Goal: Information Seeking & Learning: Learn about a topic

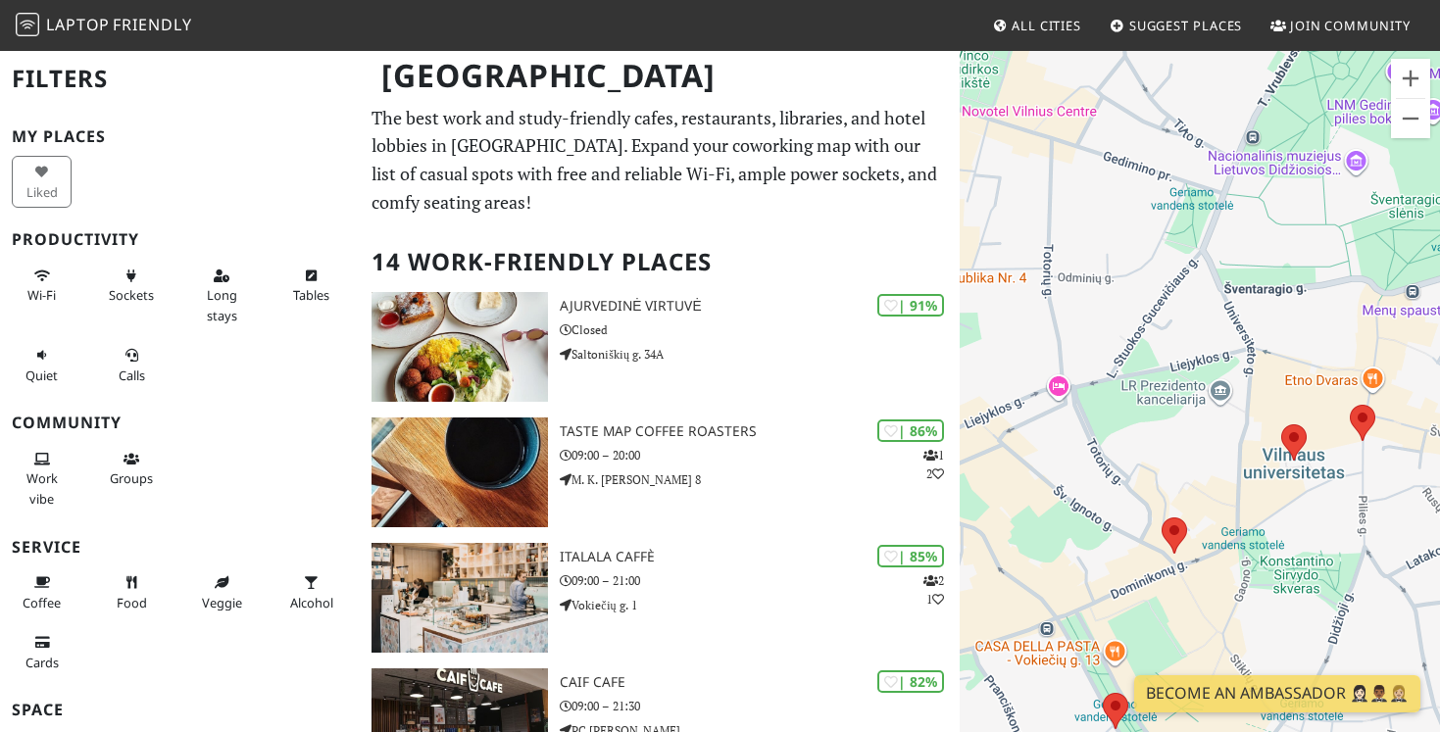
drag, startPoint x: 1159, startPoint y: 555, endPoint x: 1261, endPoint y: 568, distance: 102.8
click at [1261, 568] on div at bounding box center [1199, 415] width 480 height 732
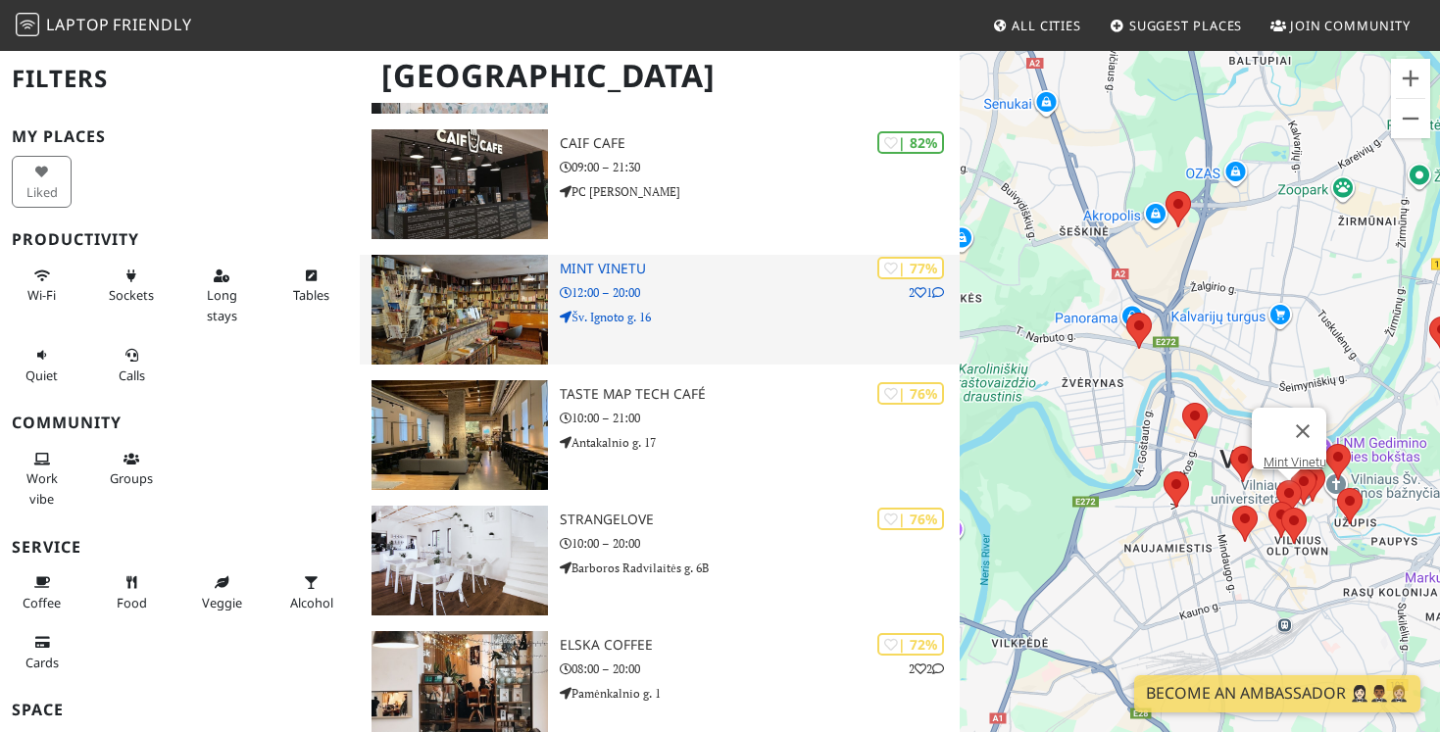
scroll to position [552, 0]
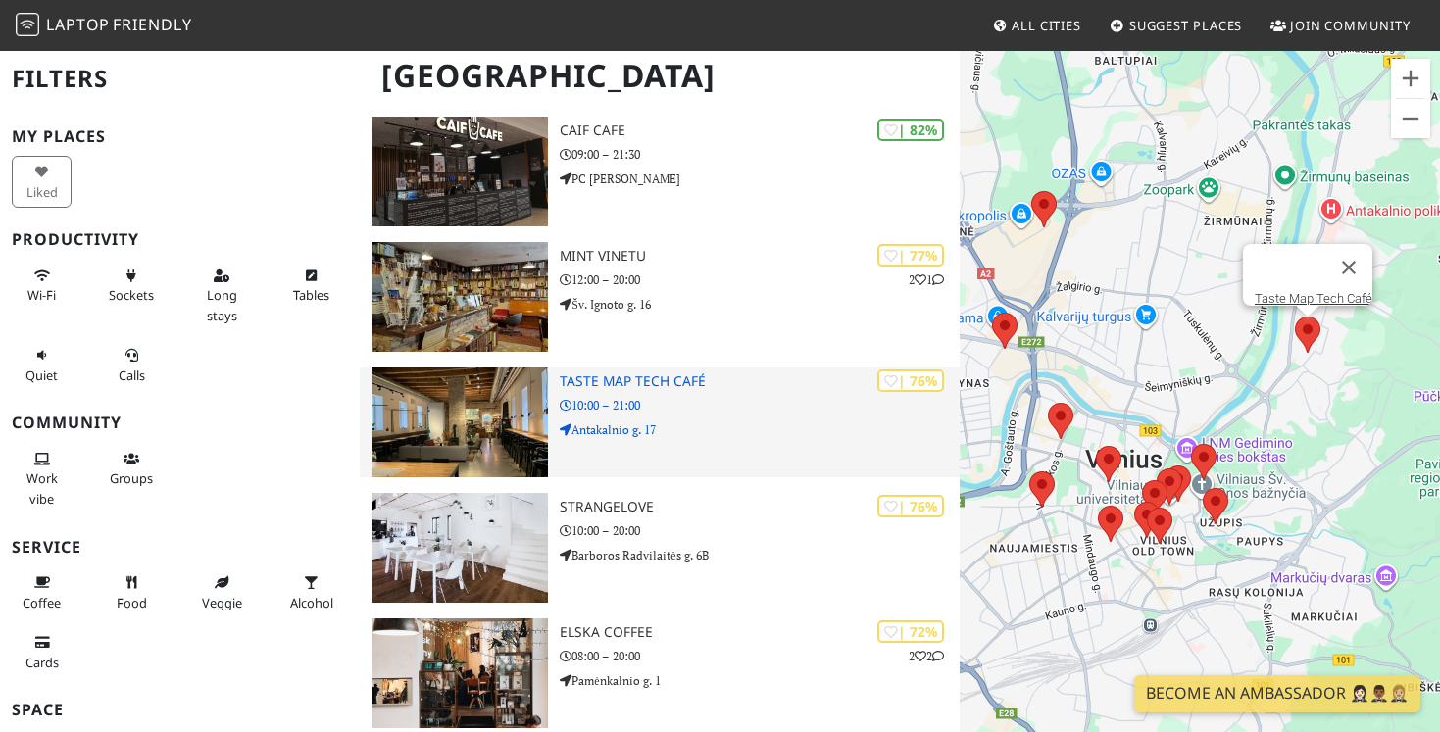
click at [684, 391] on div "| 76% Taste Map Tech Café 10:00 – 21:00 Antakalnio g. 17" at bounding box center [760, 423] width 400 height 110
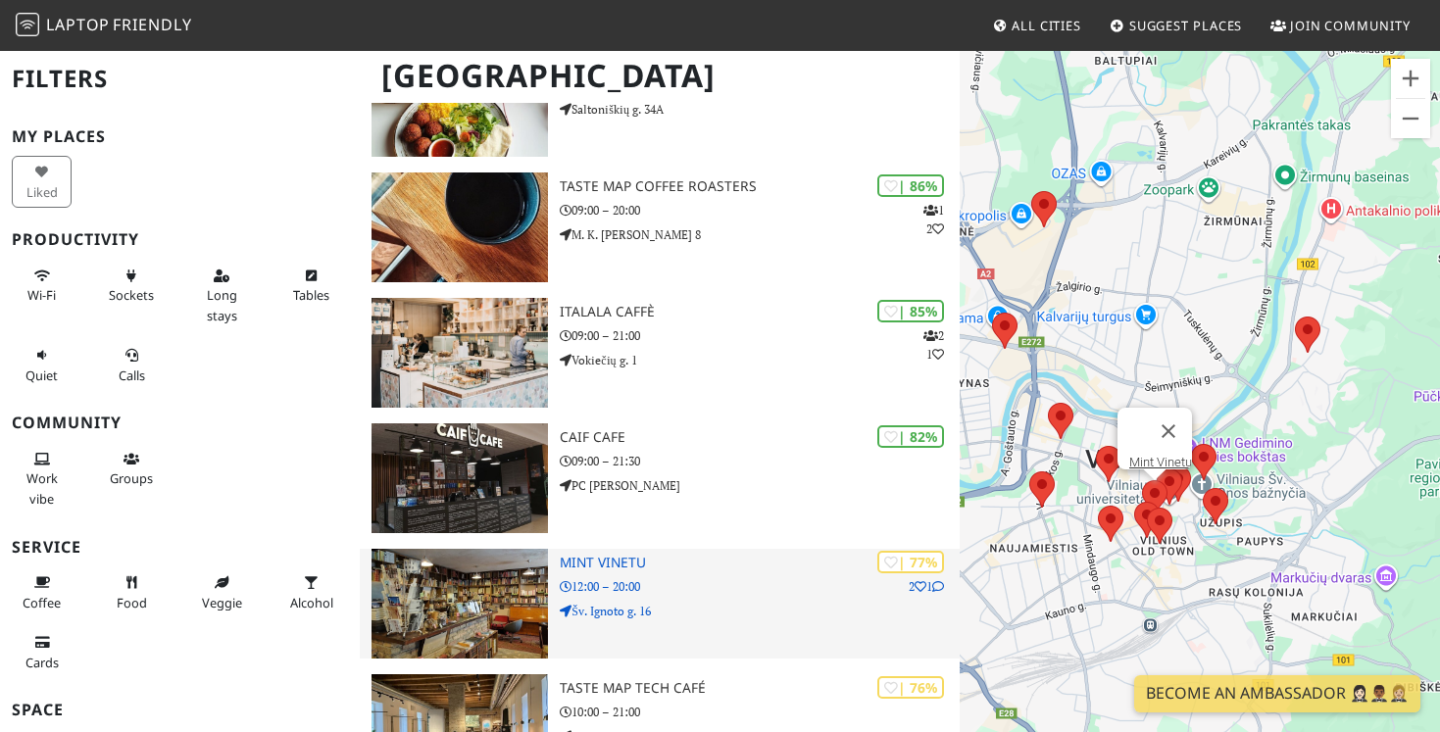
scroll to position [228, 0]
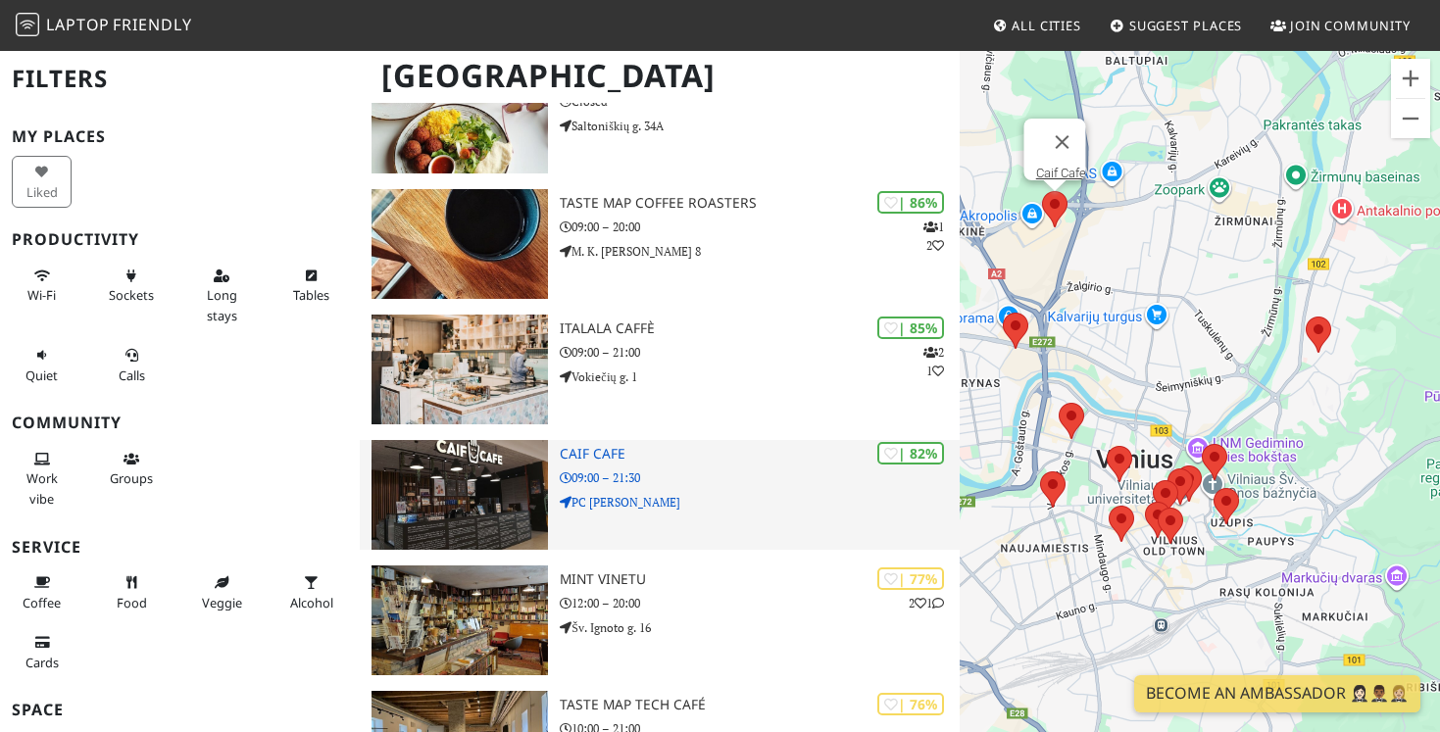
click at [677, 456] on h3 "Caif Cafe" at bounding box center [760, 454] width 400 height 17
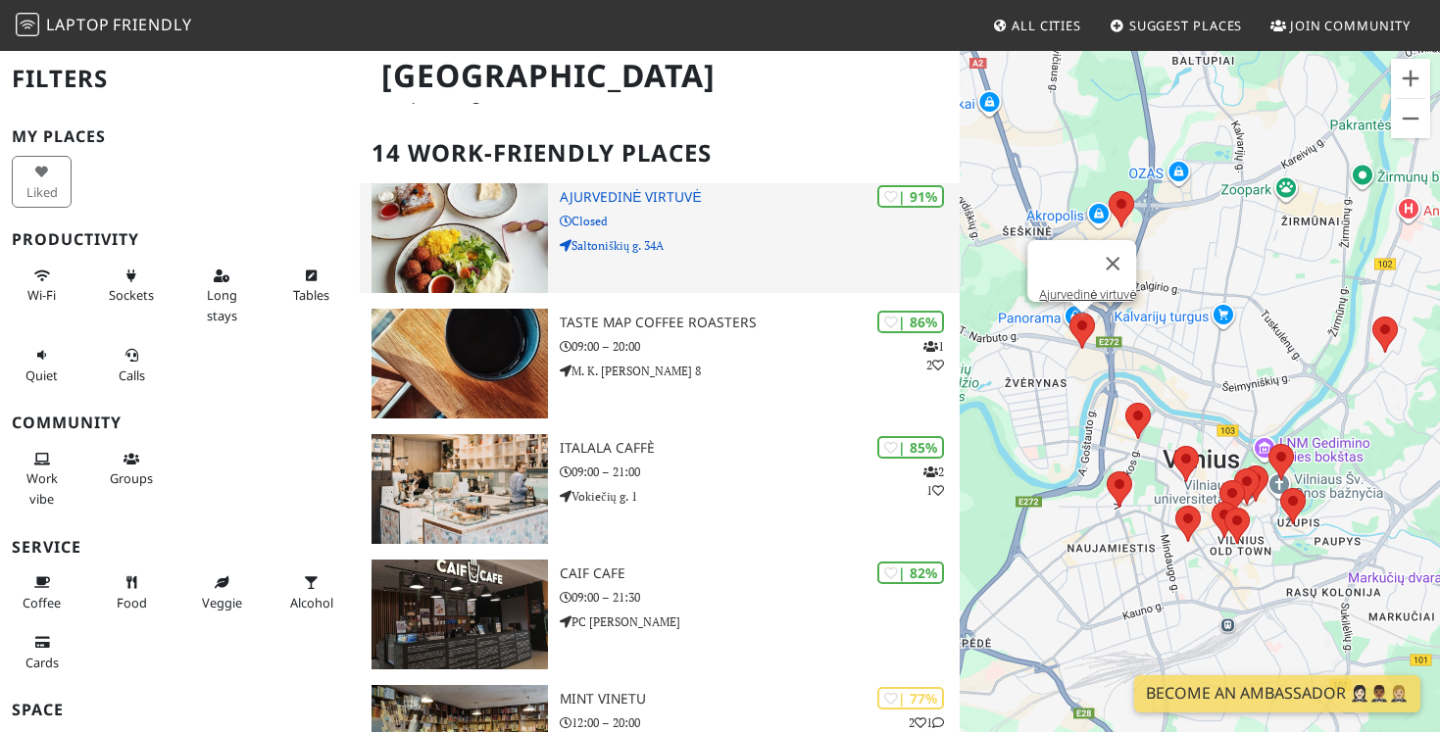
scroll to position [70, 0]
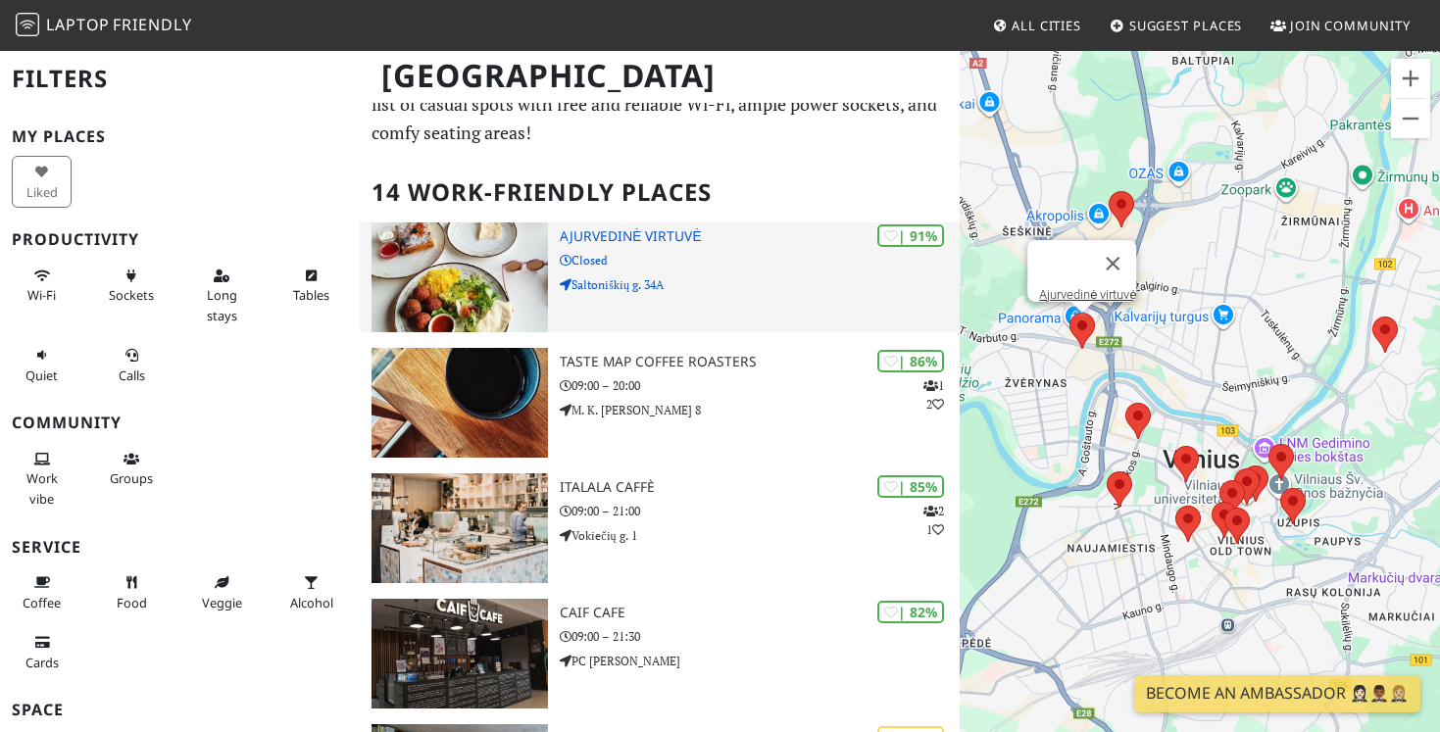
click at [690, 258] on p "Closed" at bounding box center [760, 260] width 400 height 19
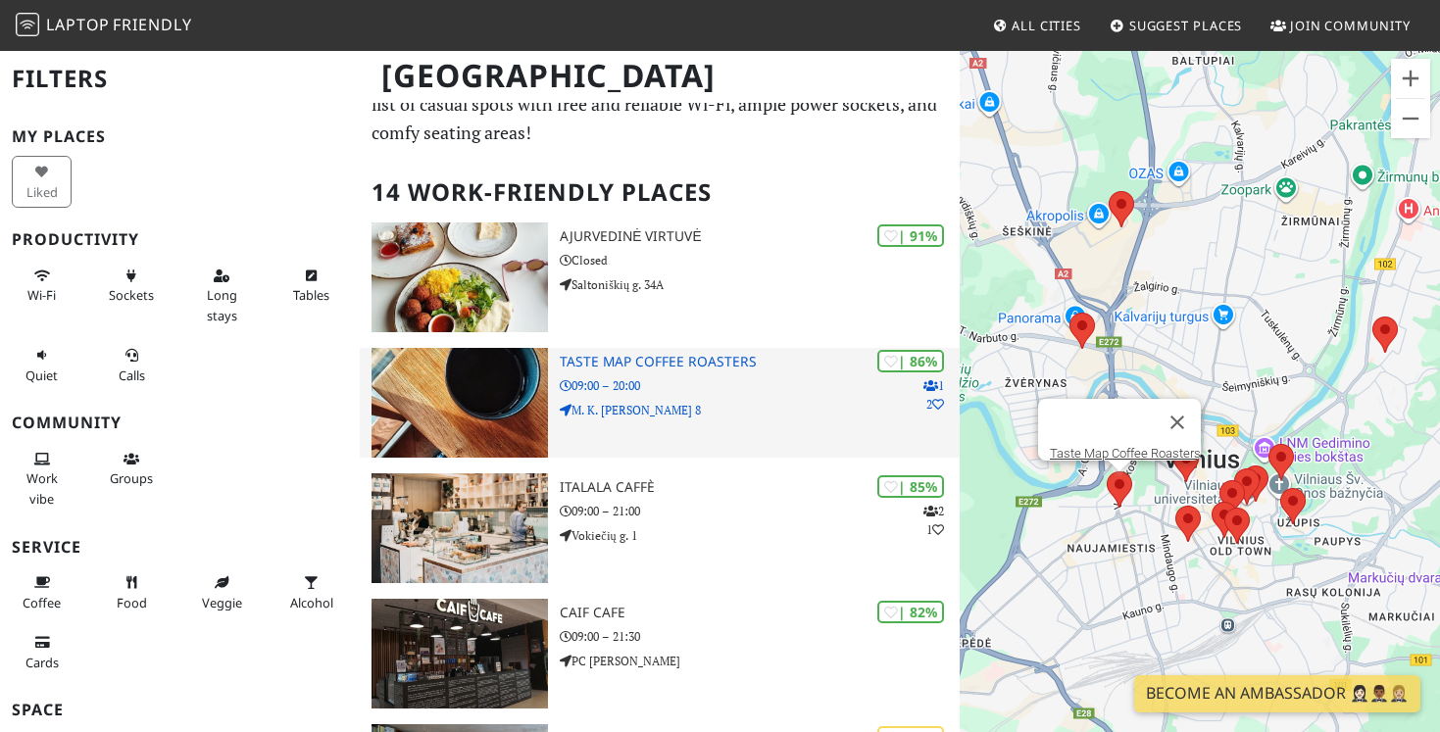
click at [704, 408] on p "M. K. Čiurlionio g. 8" at bounding box center [760, 410] width 400 height 19
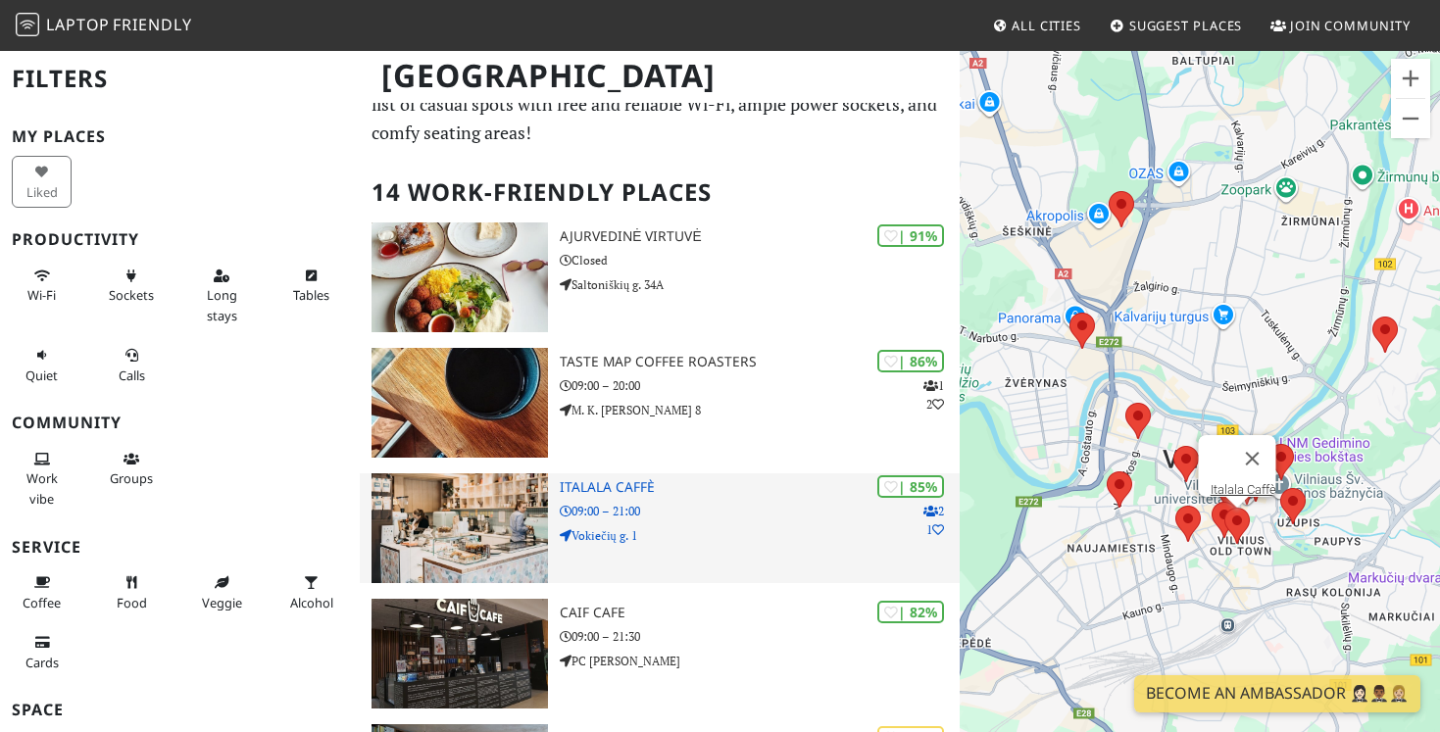
click at [687, 515] on p "09:00 – 21:00" at bounding box center [760, 511] width 400 height 19
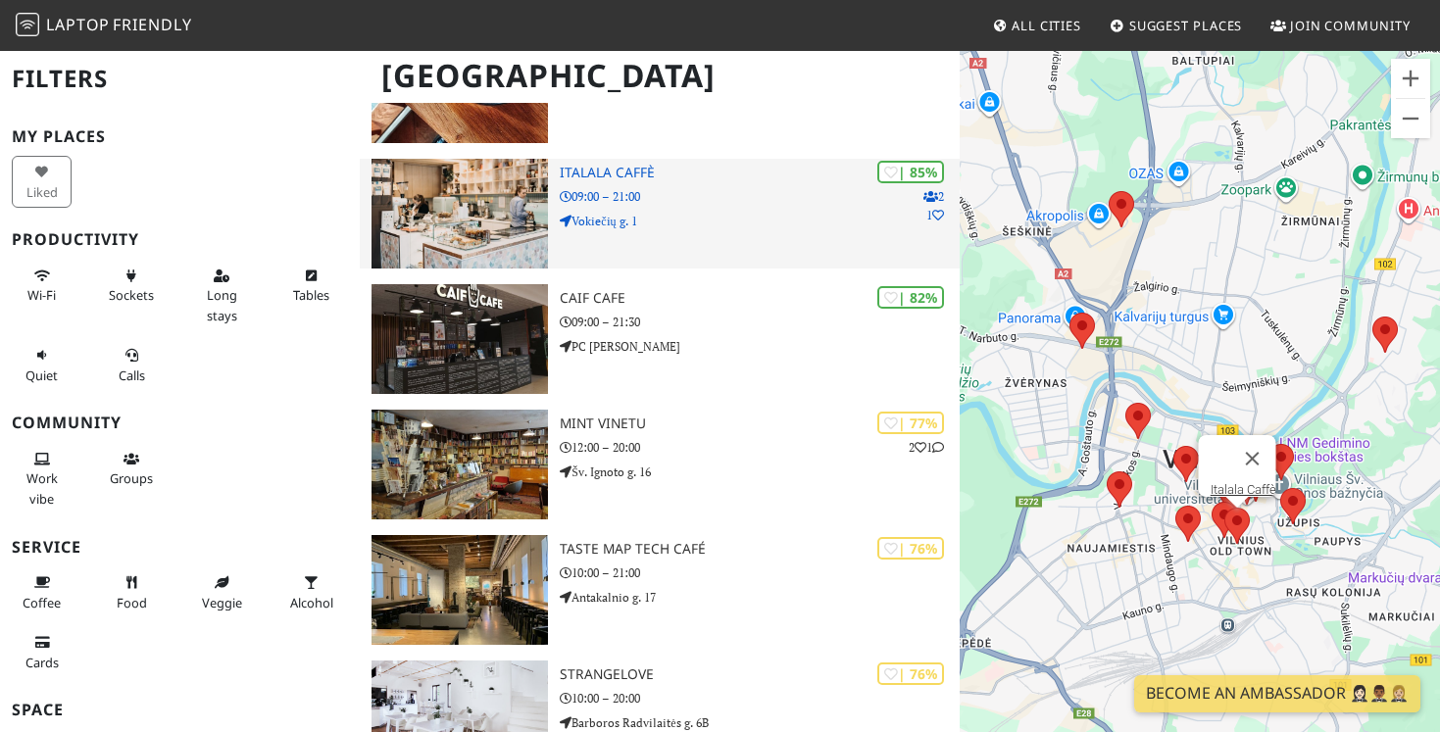
scroll to position [449, 0]
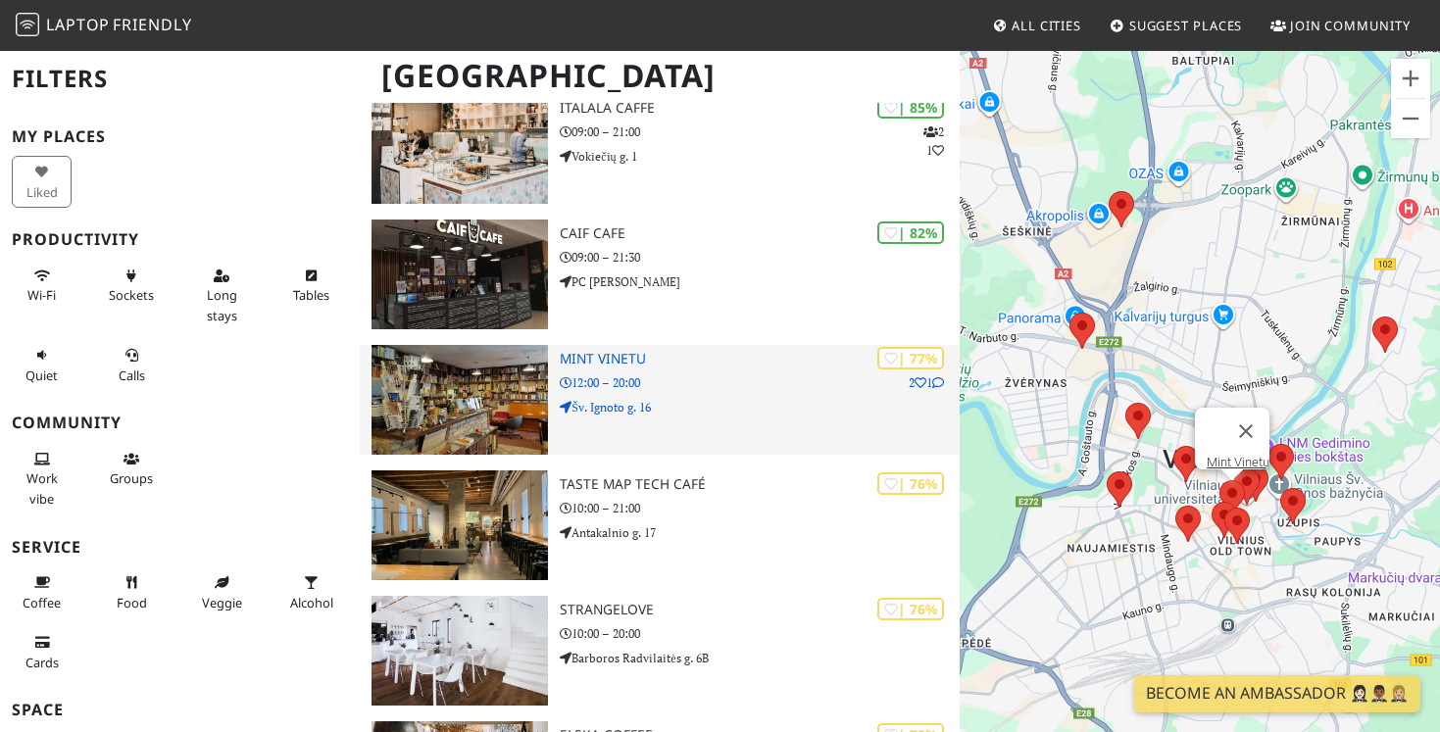
click at [700, 372] on div "| 77% 2 1 Mint Vinetu 12:00 – 20:00 Šv. Ignoto g. 16" at bounding box center [760, 400] width 400 height 110
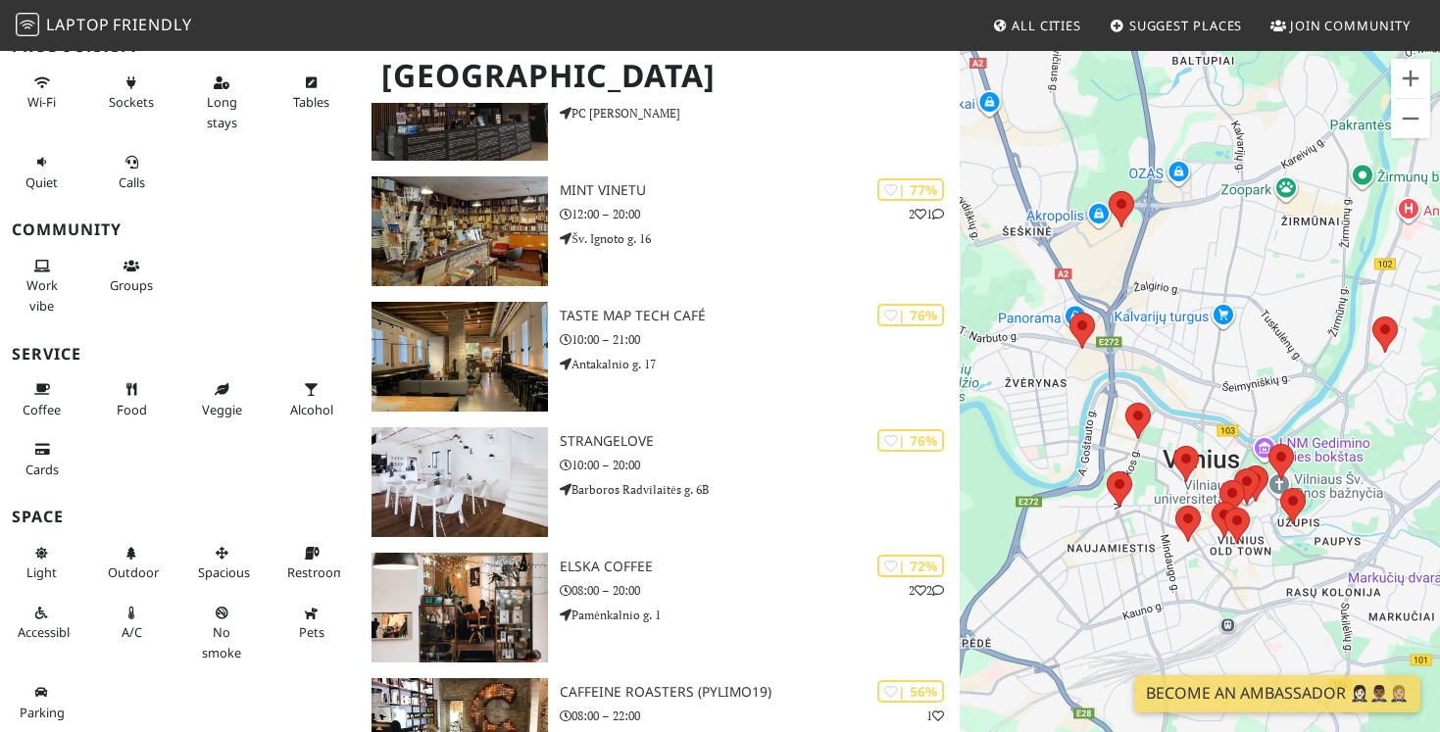
scroll to position [627, 0]
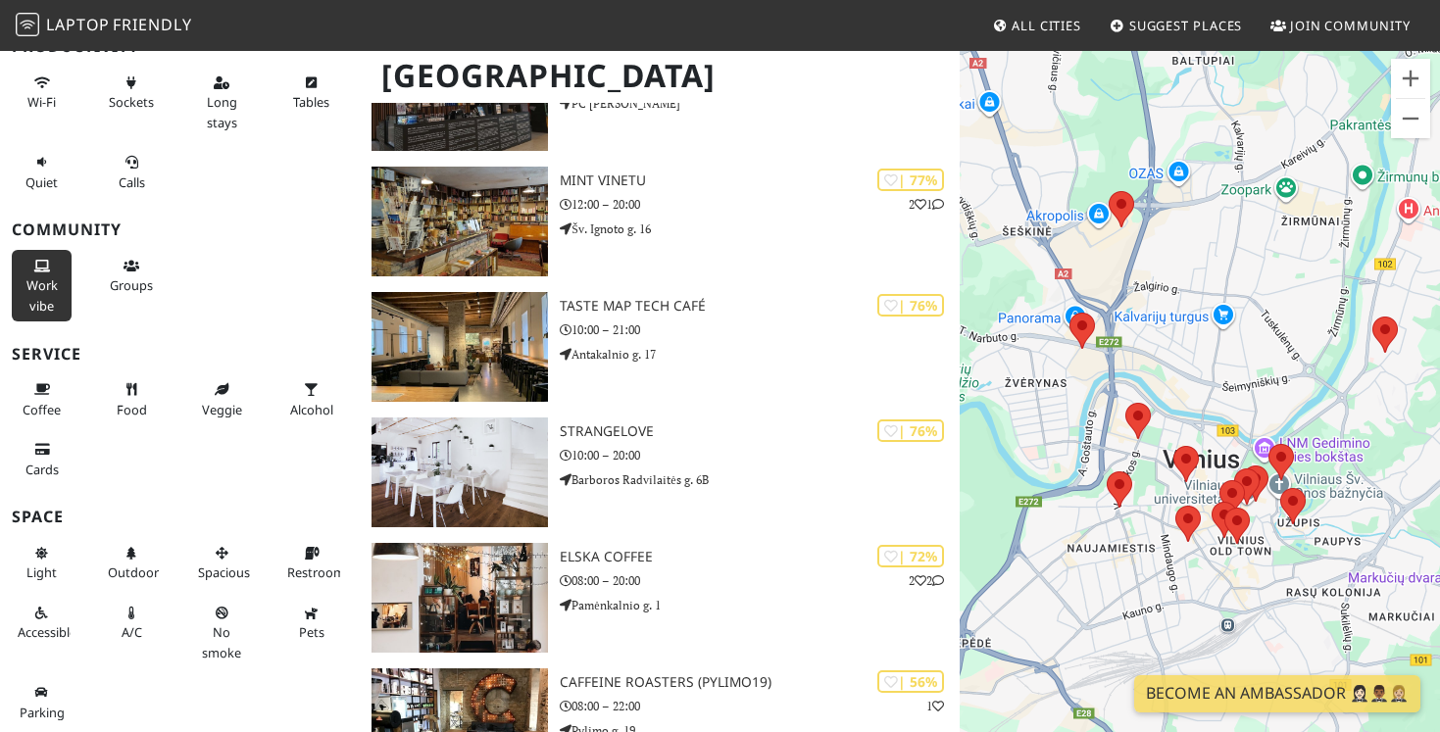
click at [33, 283] on span "Work vibe" at bounding box center [41, 294] width 31 height 37
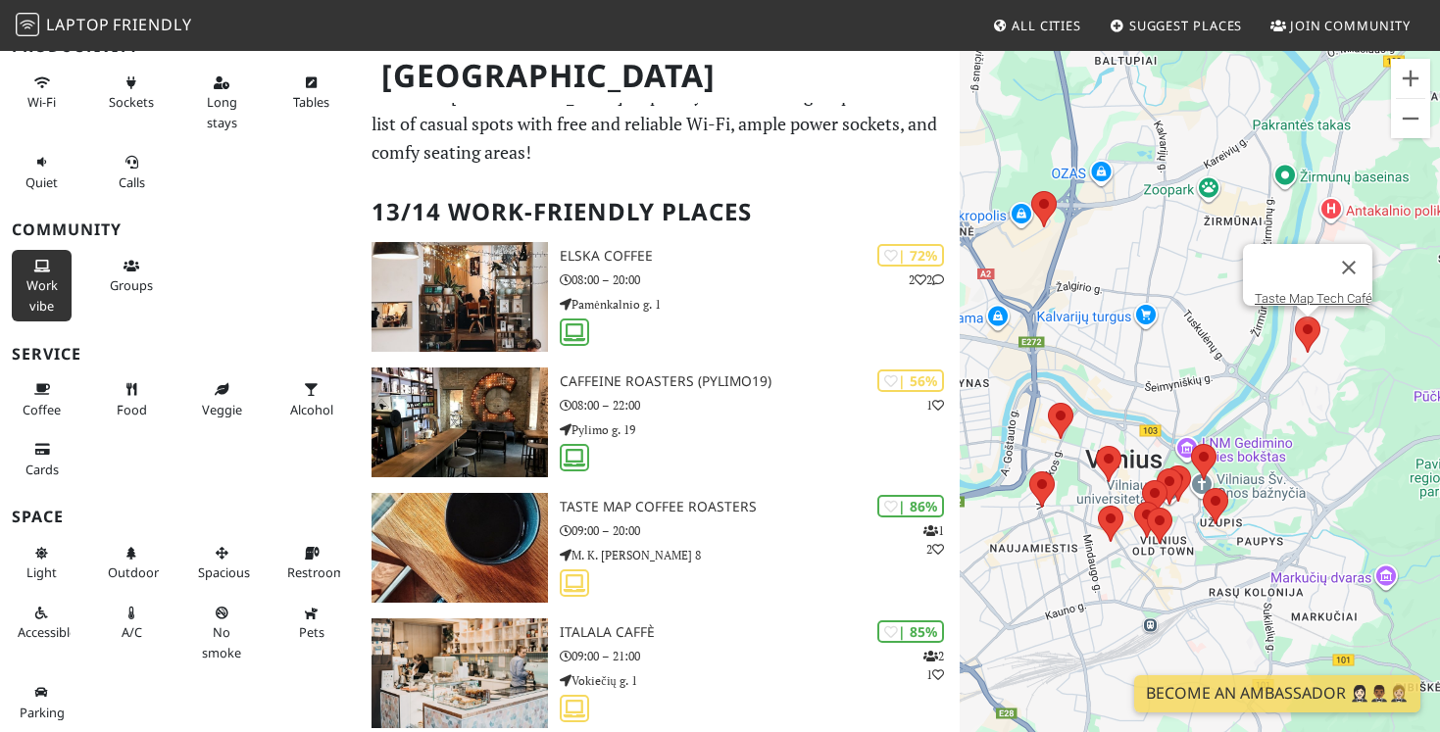
scroll to position [0, 0]
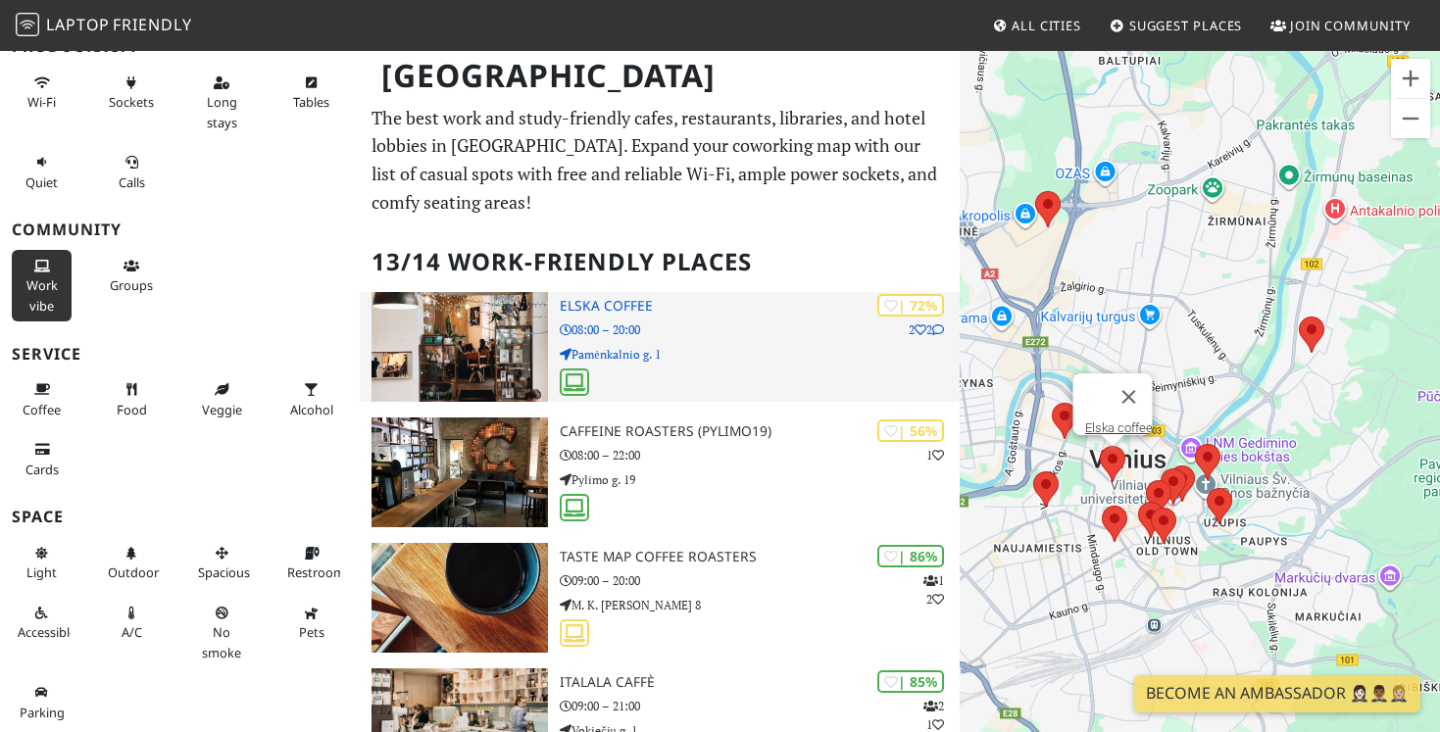
click at [737, 362] on p "Pamėnkalnio g. 1" at bounding box center [760, 354] width 400 height 19
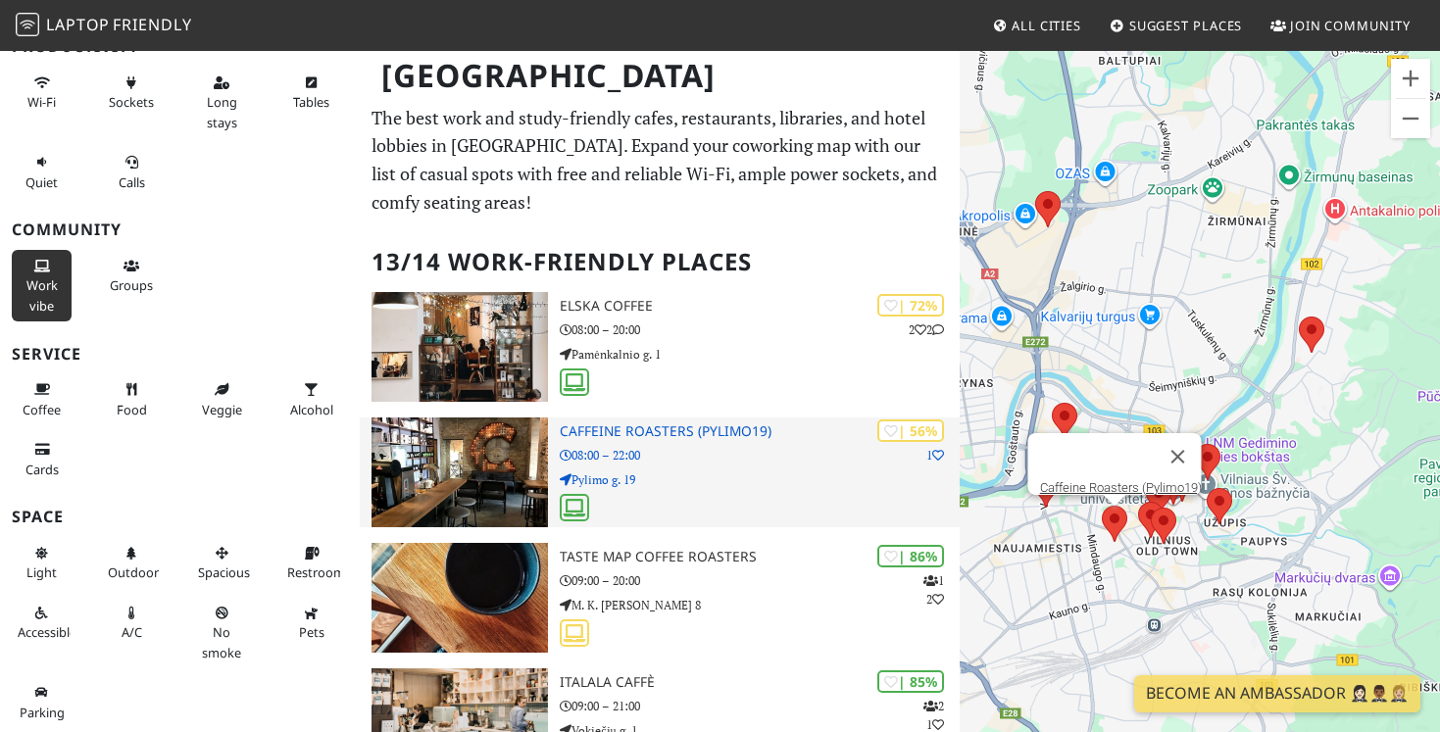
click at [733, 458] on p "08:00 – 22:00" at bounding box center [760, 455] width 400 height 19
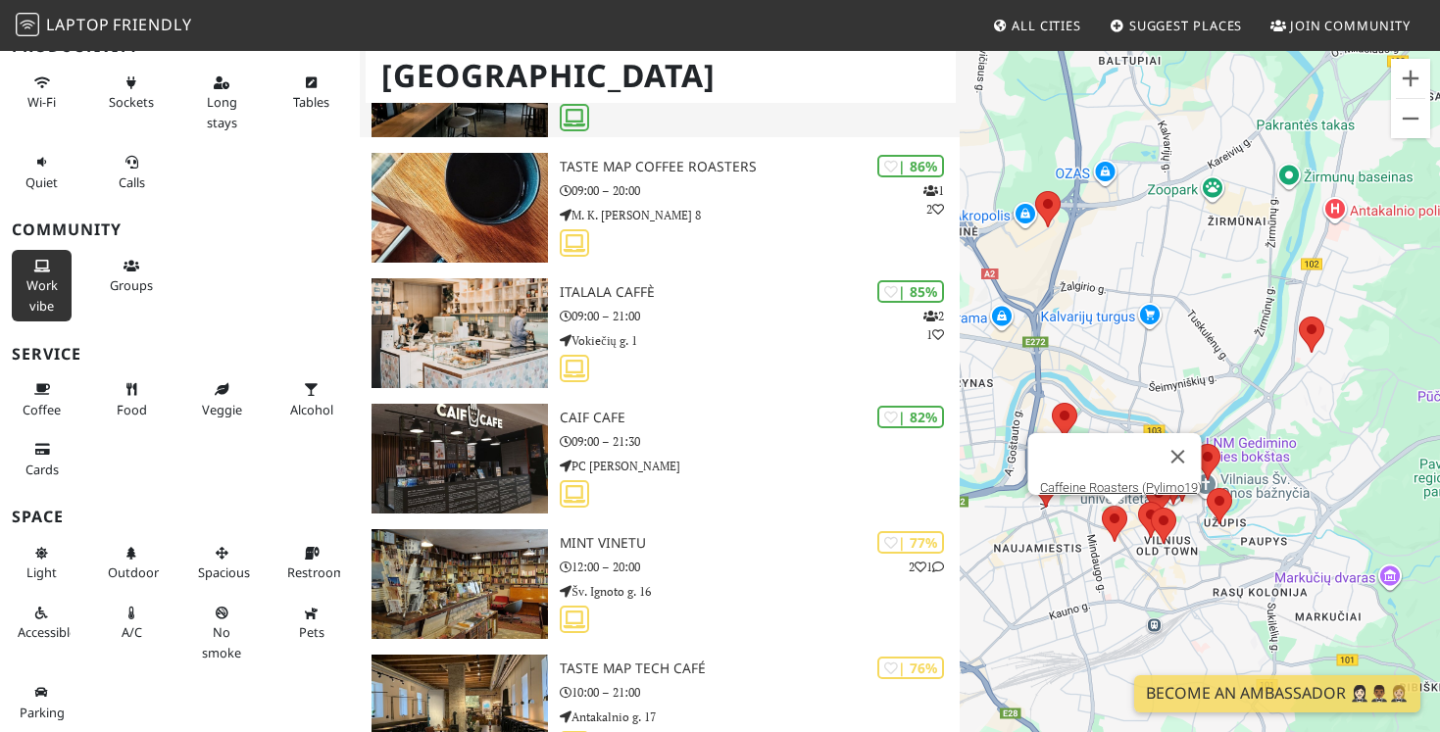
scroll to position [444, 0]
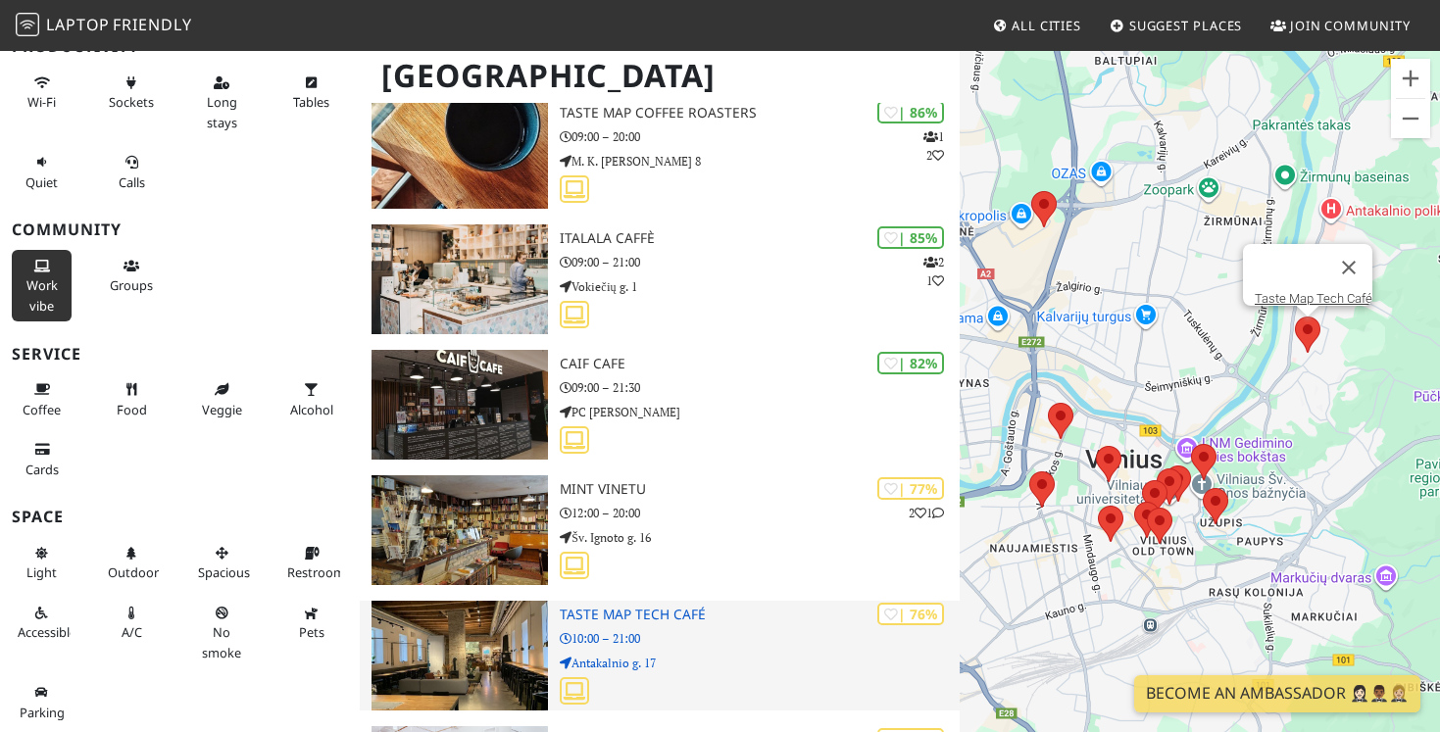
click at [734, 622] on h3 "Taste Map Tech Café" at bounding box center [760, 615] width 400 height 17
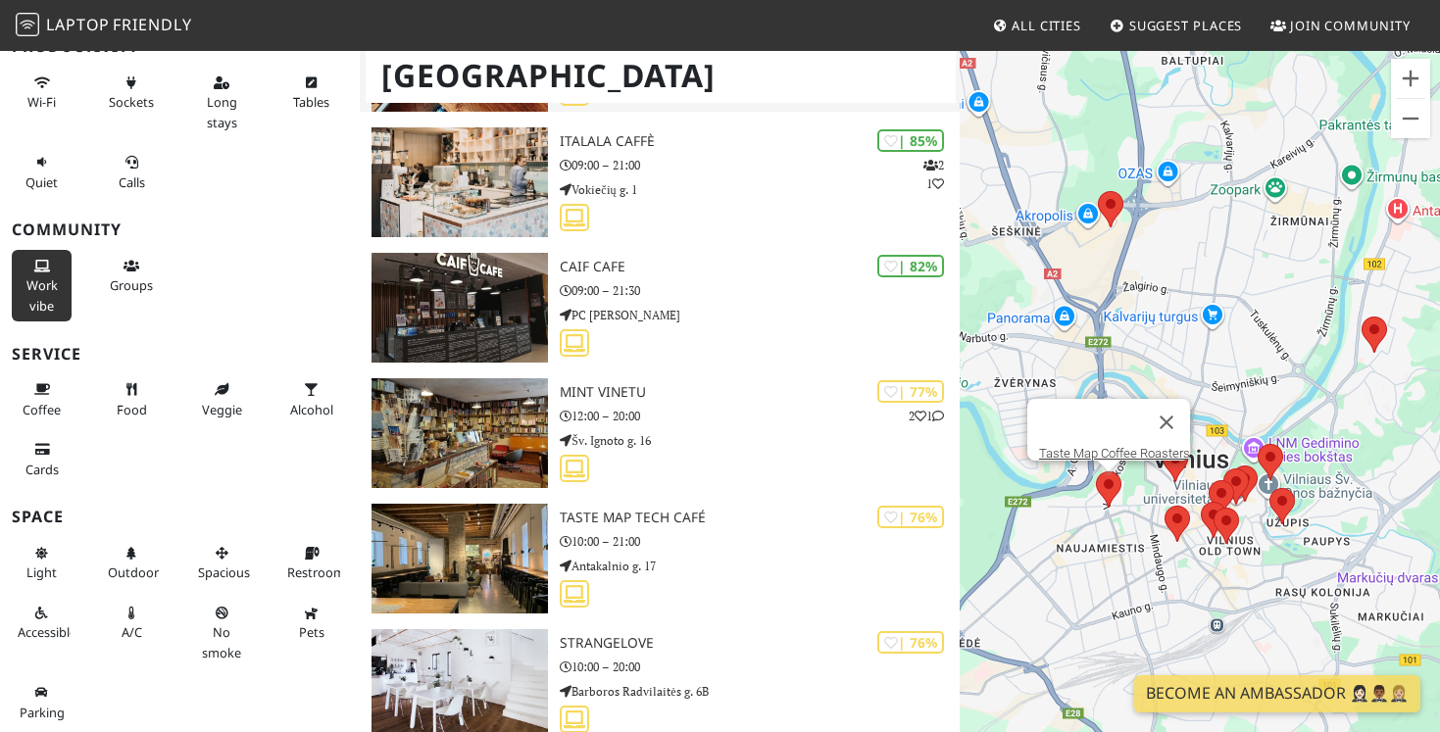
scroll to position [561, 0]
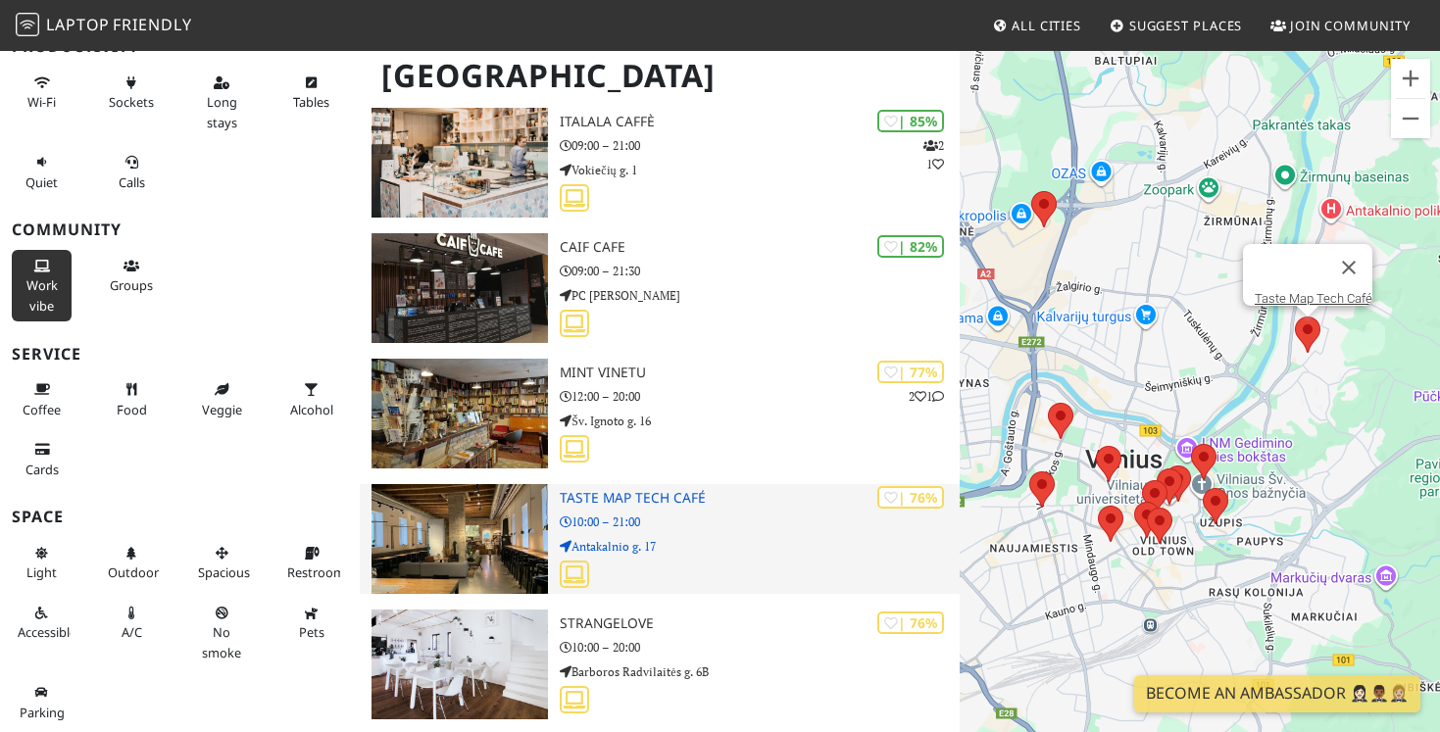
click at [731, 506] on h3 "Taste Map Tech Café" at bounding box center [760, 498] width 400 height 17
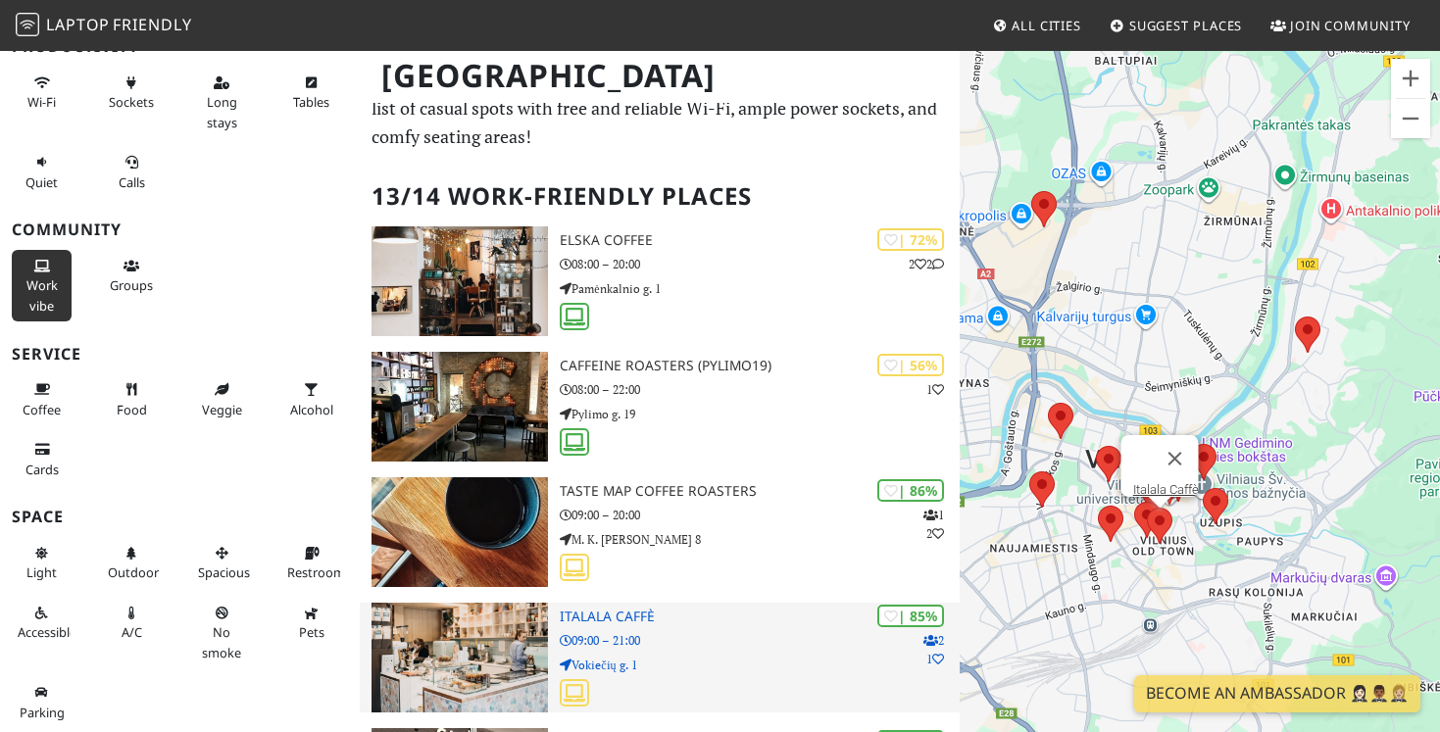
scroll to position [52, 0]
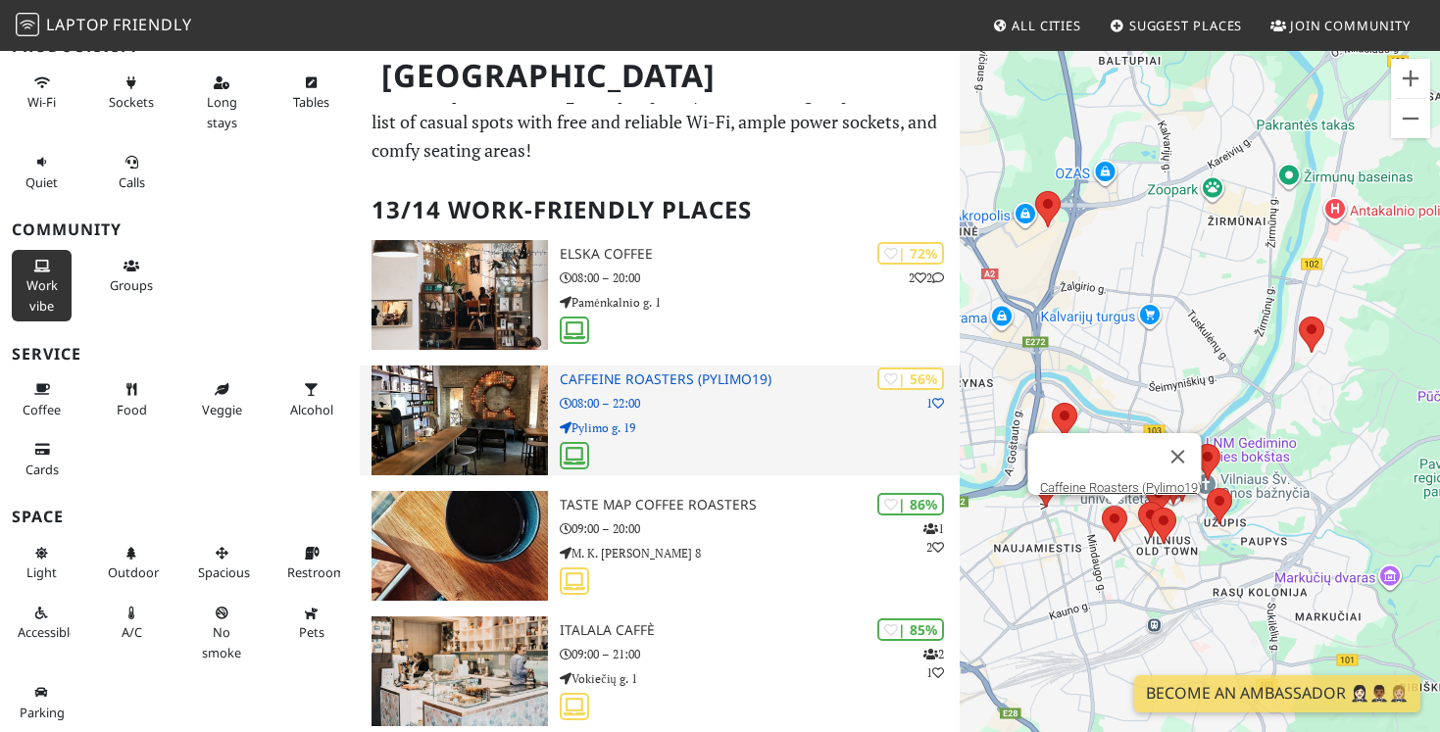
click at [717, 426] on p "Pylimo g. 19" at bounding box center [760, 427] width 400 height 19
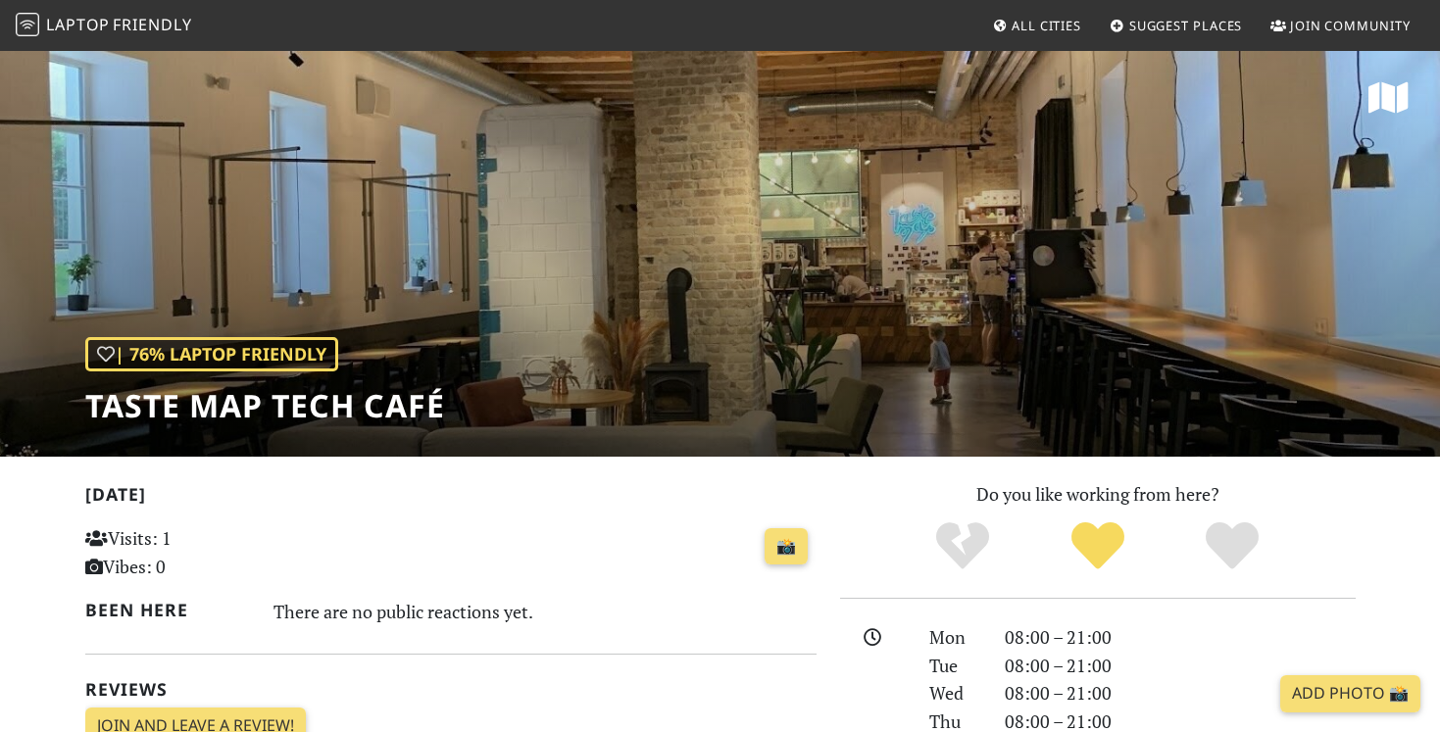
click at [695, 337] on div "| 76% Laptop Friendly Taste Map Tech Café" at bounding box center [720, 253] width 1440 height 408
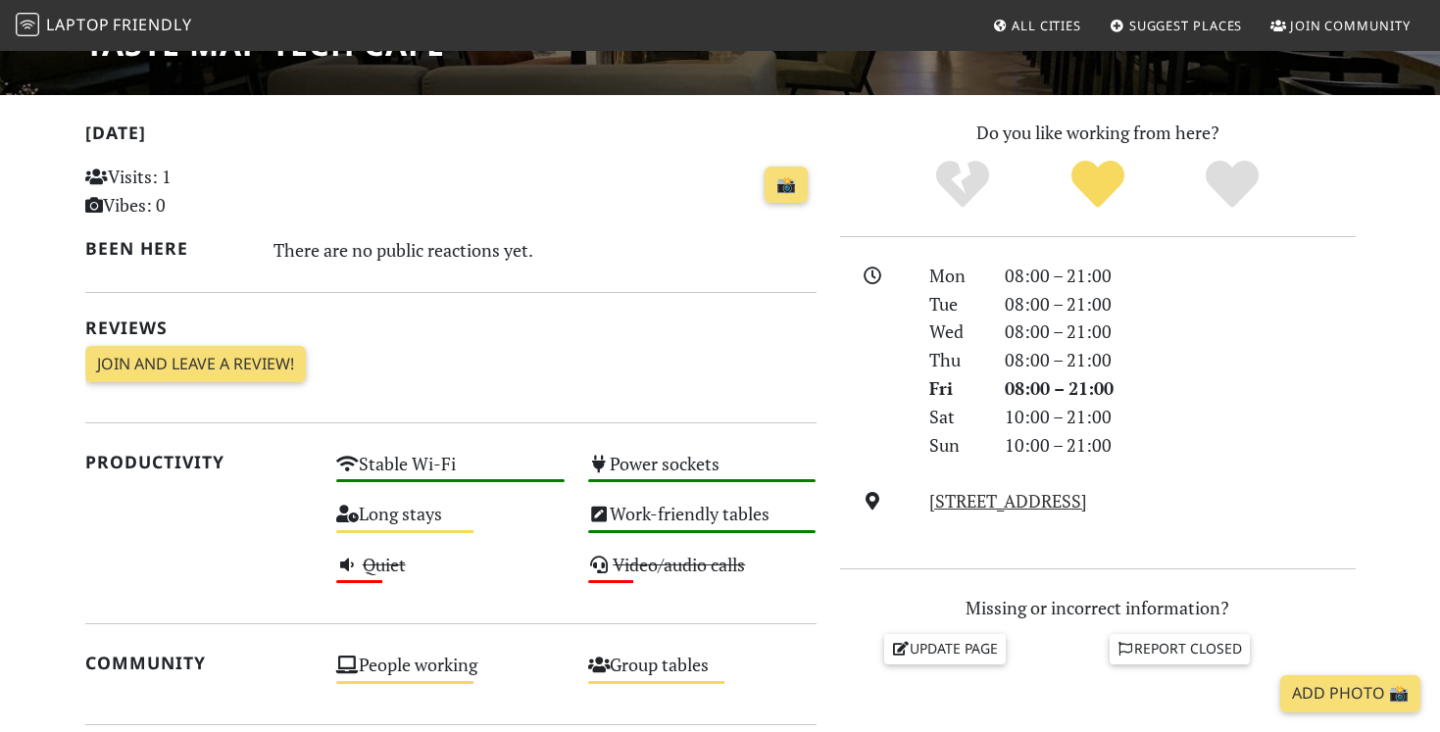
scroll to position [48, 0]
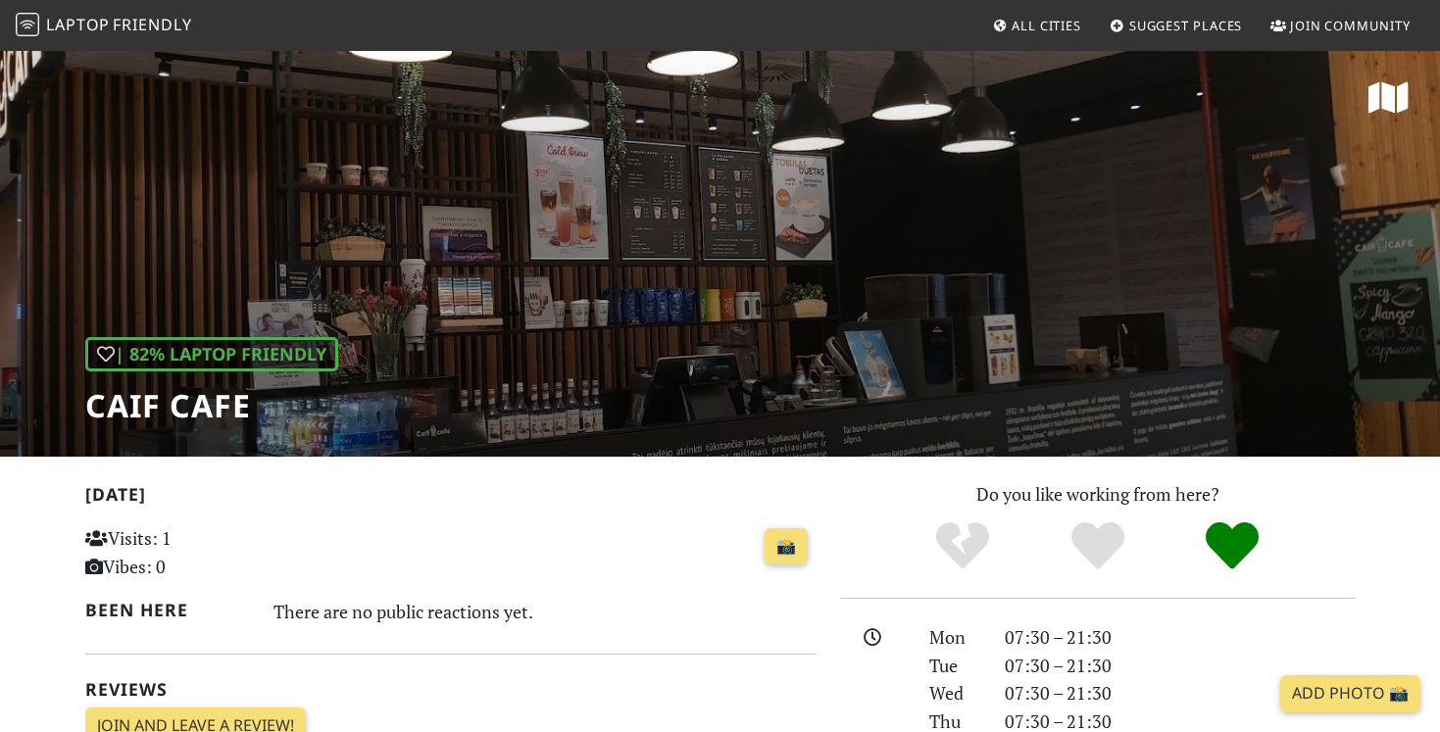
click at [725, 298] on div "| 82% Laptop Friendly Caif Cafe" at bounding box center [720, 253] width 1440 height 408
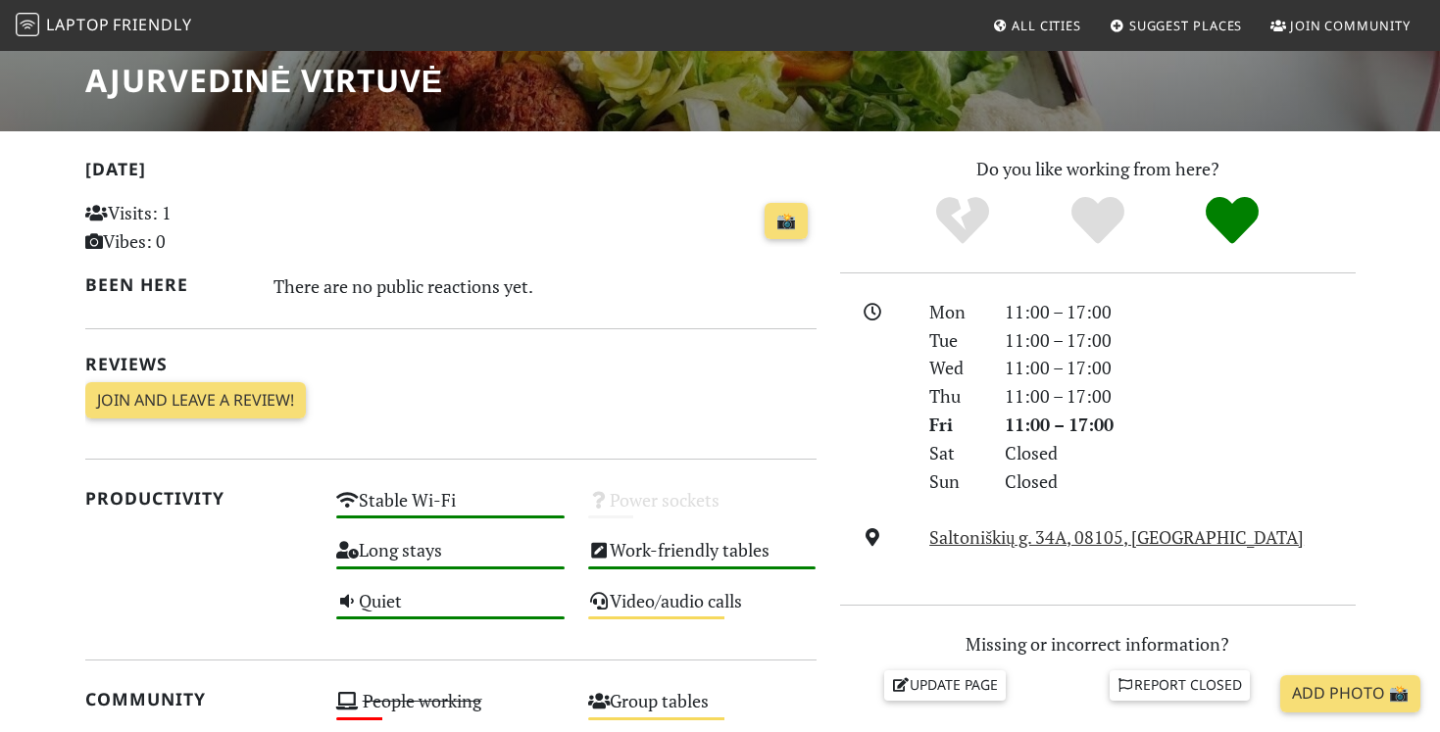
scroll to position [327, 0]
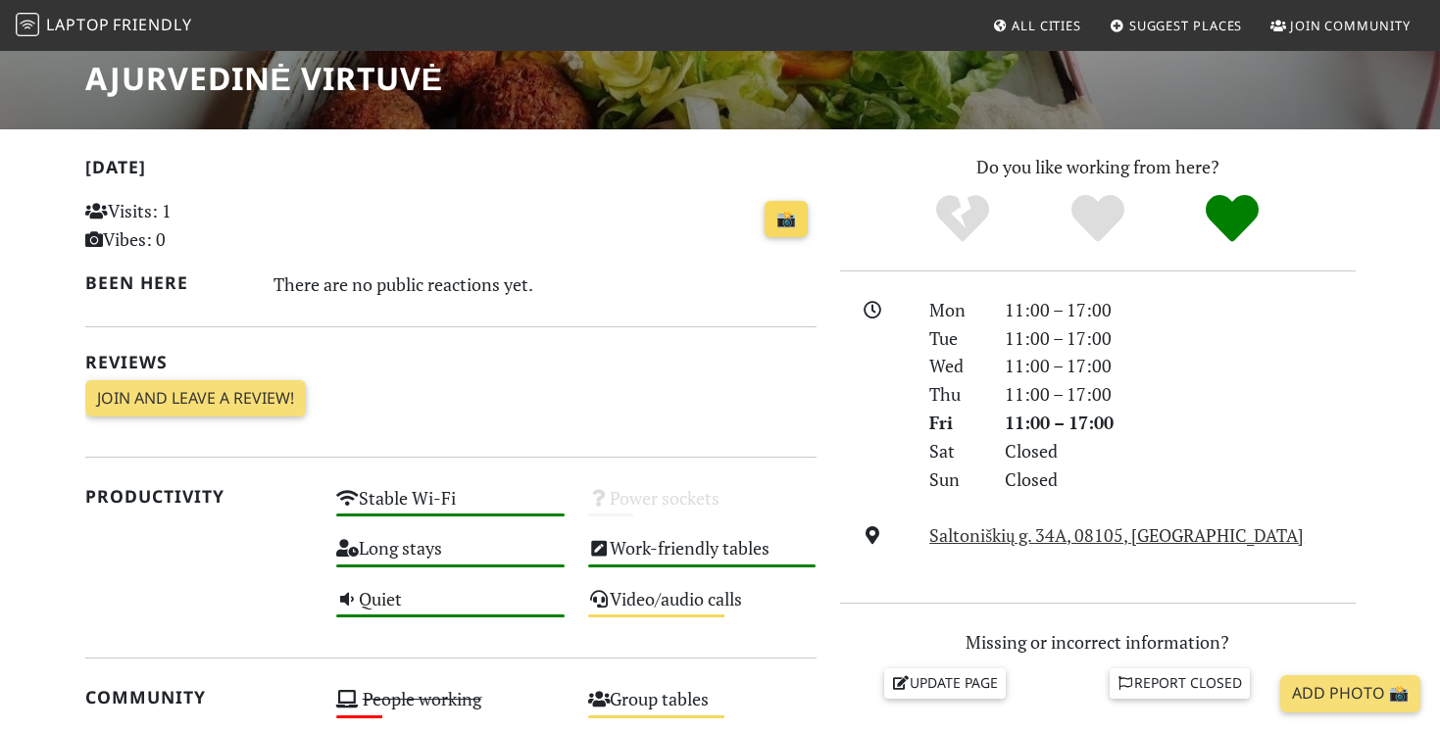
click at [790, 219] on link "📸" at bounding box center [785, 219] width 43 height 37
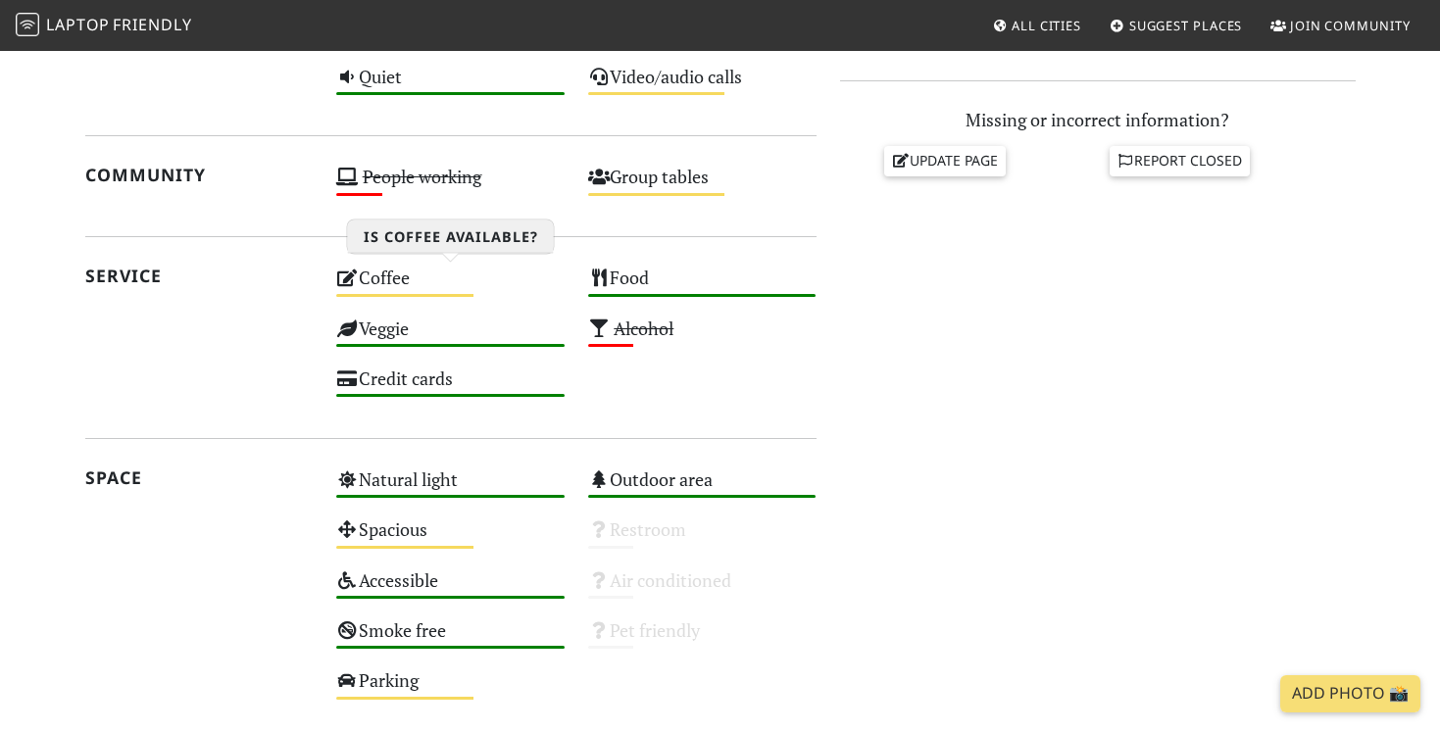
scroll to position [858, 0]
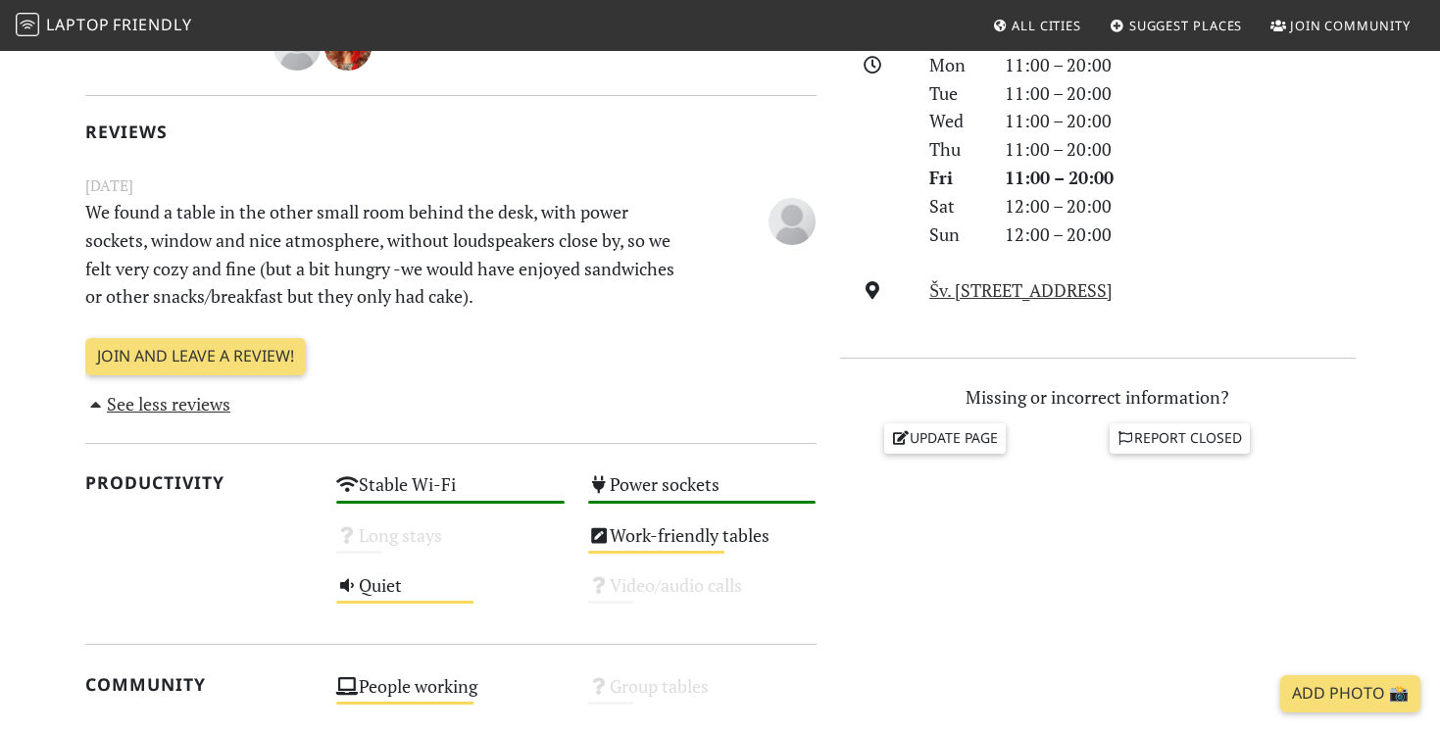
scroll to position [564, 0]
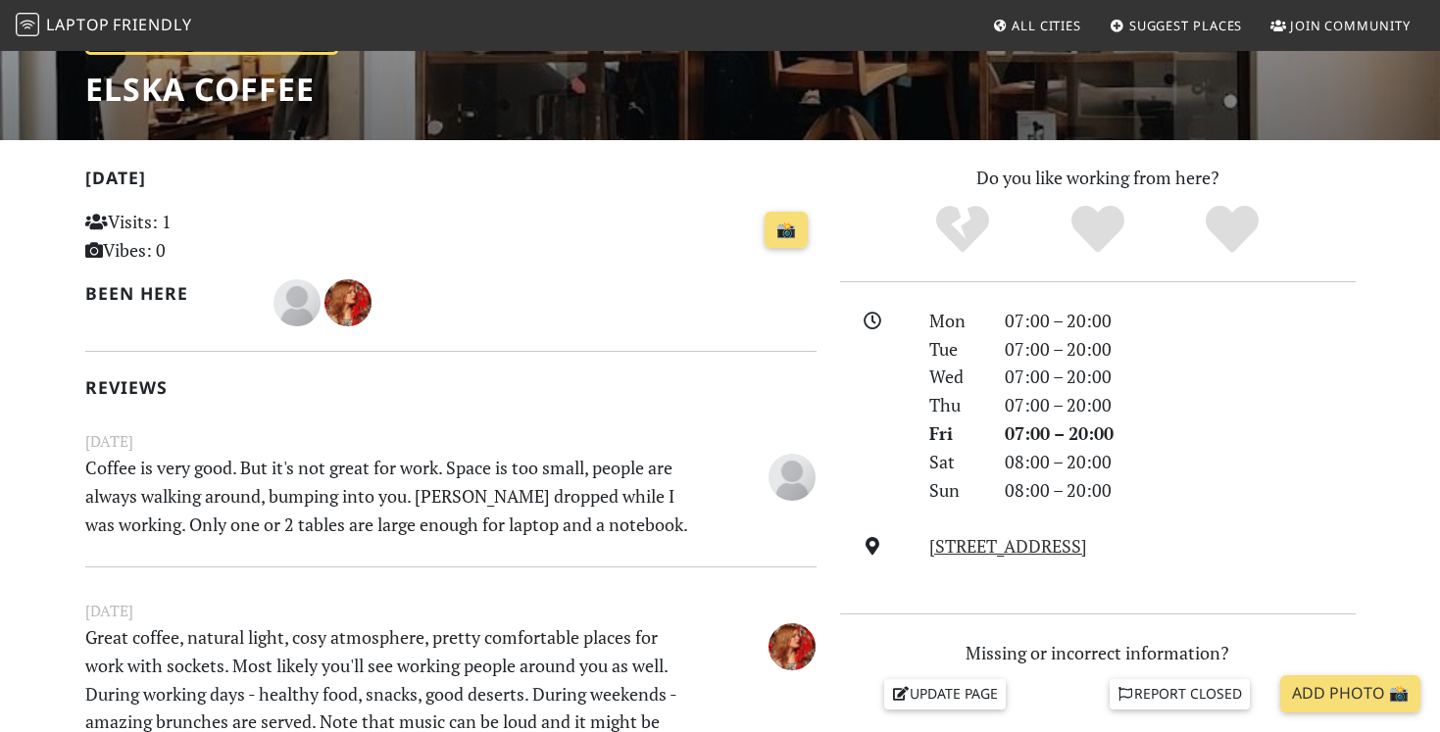
scroll to position [293, 0]
